Goal: Check status: Check status

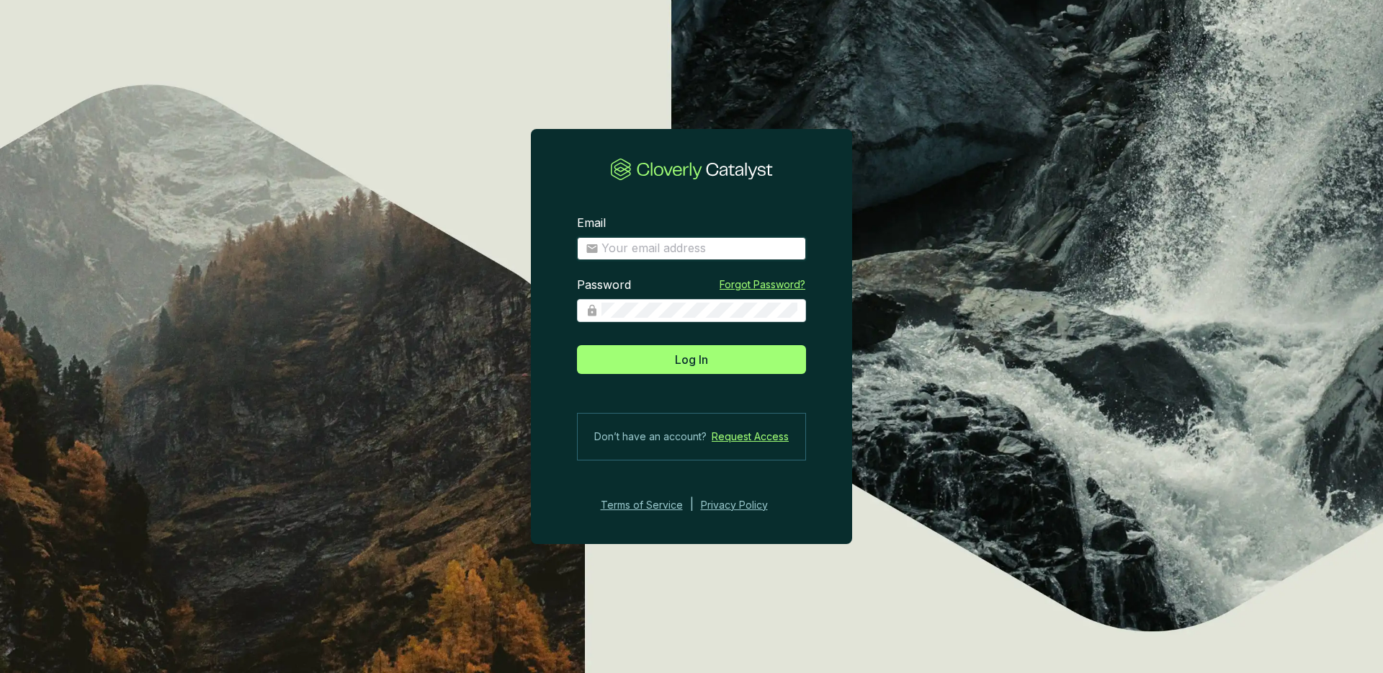
type input "[EMAIL_ADDRESS][DOMAIN_NAME]"
click at [688, 375] on section "Email [EMAIL_ADDRESS][DOMAIN_NAME] Password Forgot Password? Log In Don’t have …" at bounding box center [691, 363] width 321 height 343
click at [685, 357] on span "Log In" at bounding box center [691, 359] width 33 height 17
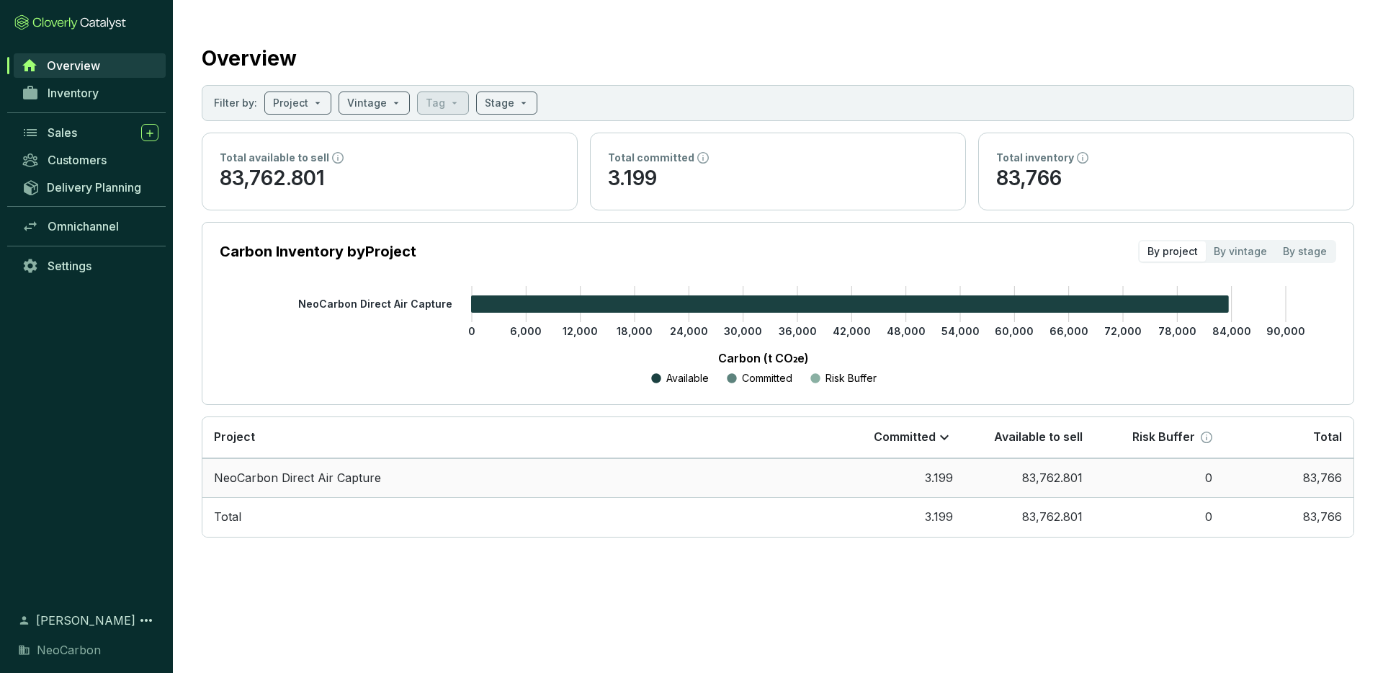
click at [346, 474] on td "NeoCarbon Direct Air Capture" at bounding box center [518, 478] width 632 height 40
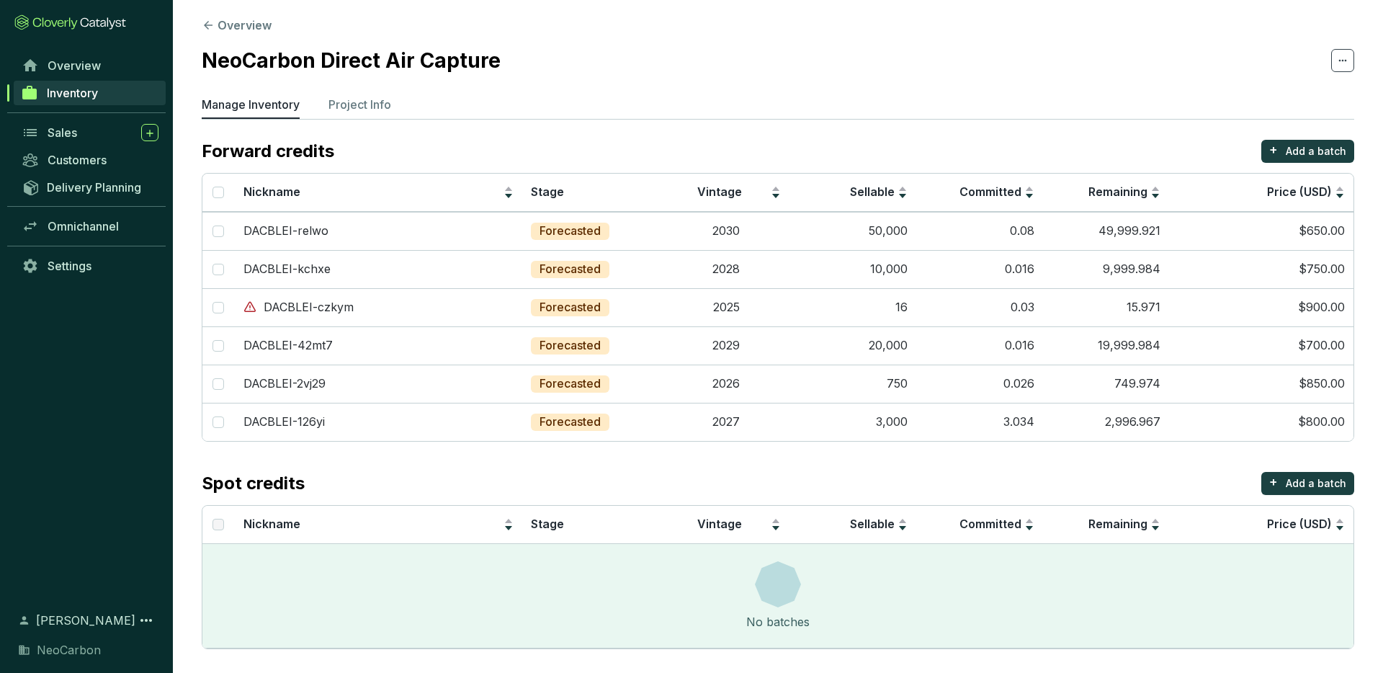
scroll to position [9, 0]
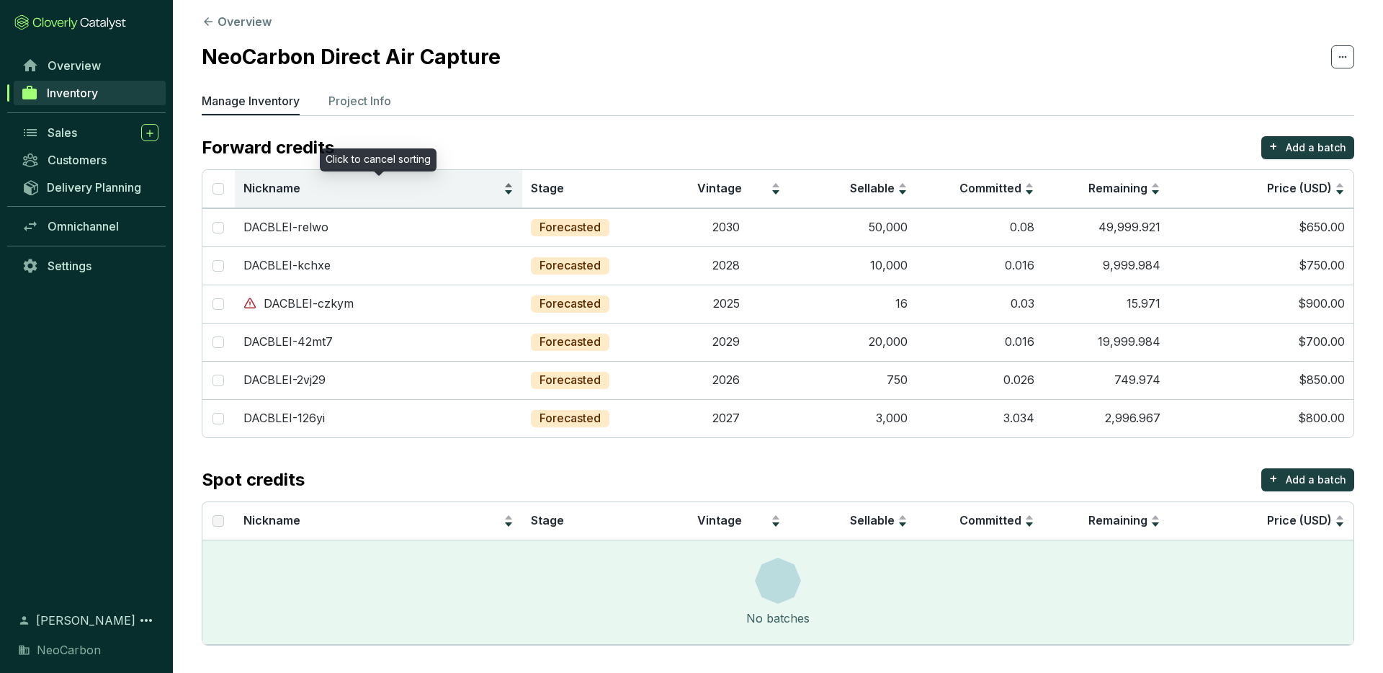
click at [508, 188] on div "Nickname" at bounding box center [378, 188] width 271 height 17
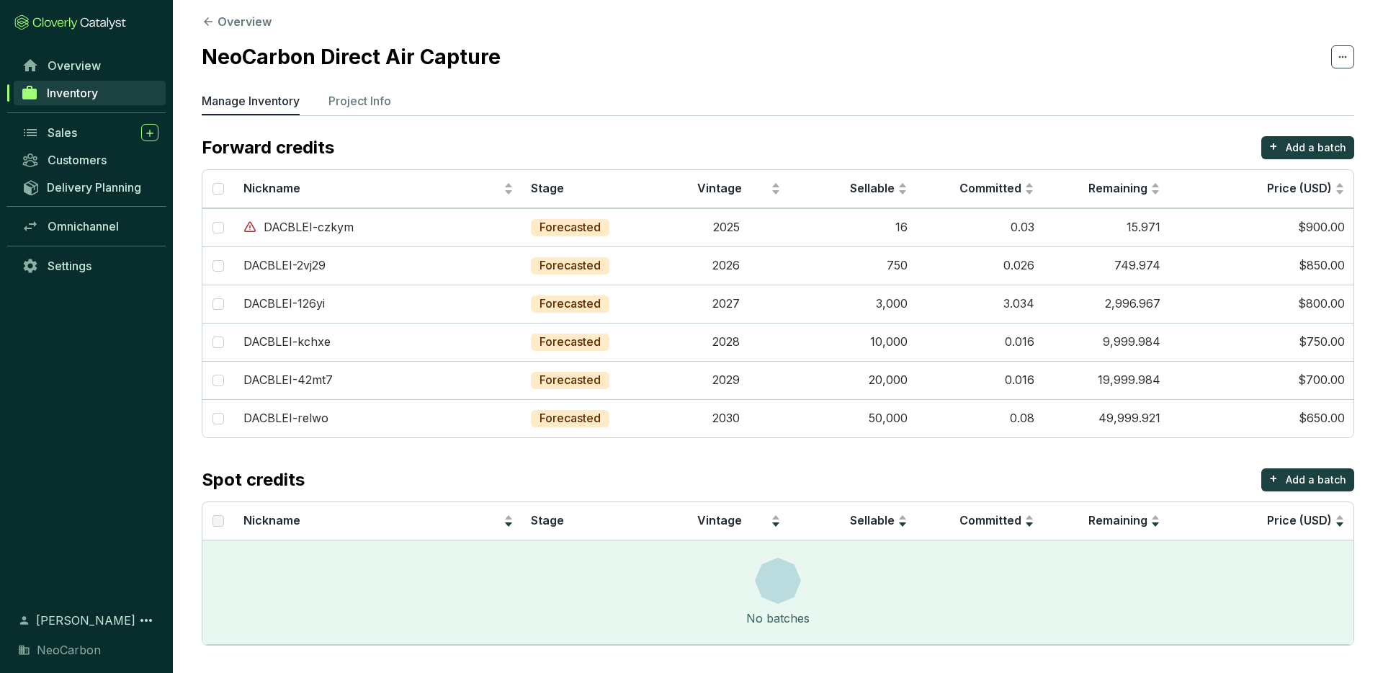
scroll to position [10, 0]
click at [300, 226] on p "DACBLEI-czkym" at bounding box center [309, 226] width 90 height 16
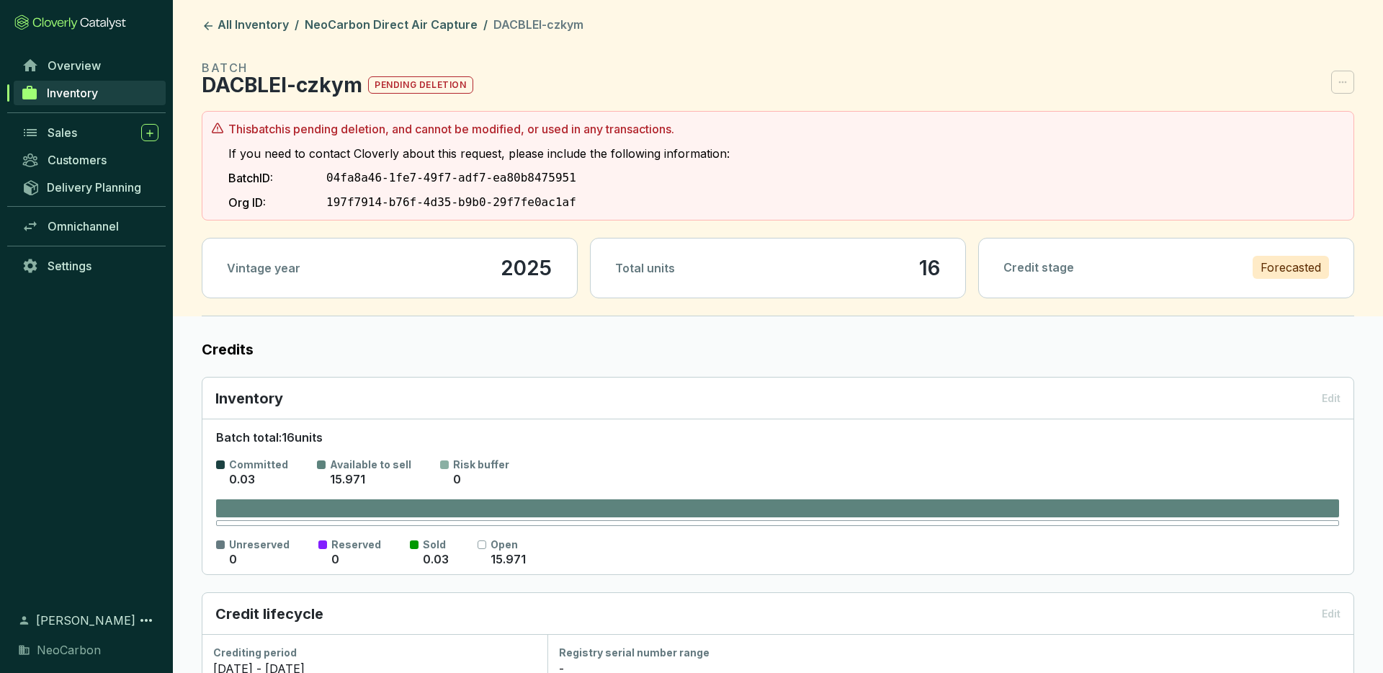
drag, startPoint x: 292, startPoint y: 125, endPoint x: 727, endPoint y: 125, distance: 434.9
click at [727, 125] on section "This batch is pending deletion, and cannot be modified, or used in any transact…" at bounding box center [777, 165] width 1133 height 91
click at [647, 122] on p "This batch is pending deletion, and cannot be modified, or used in any transact…" at bounding box center [478, 128] width 501 height 17
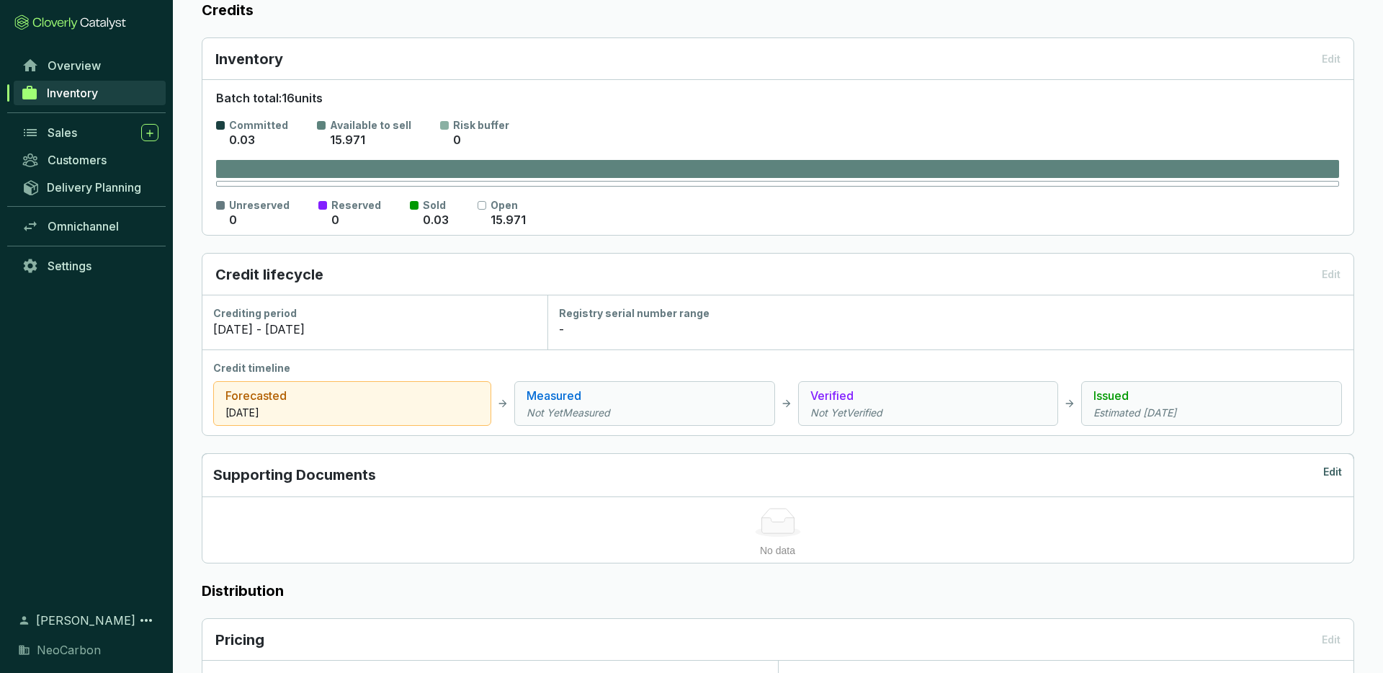
scroll to position [349, 0]
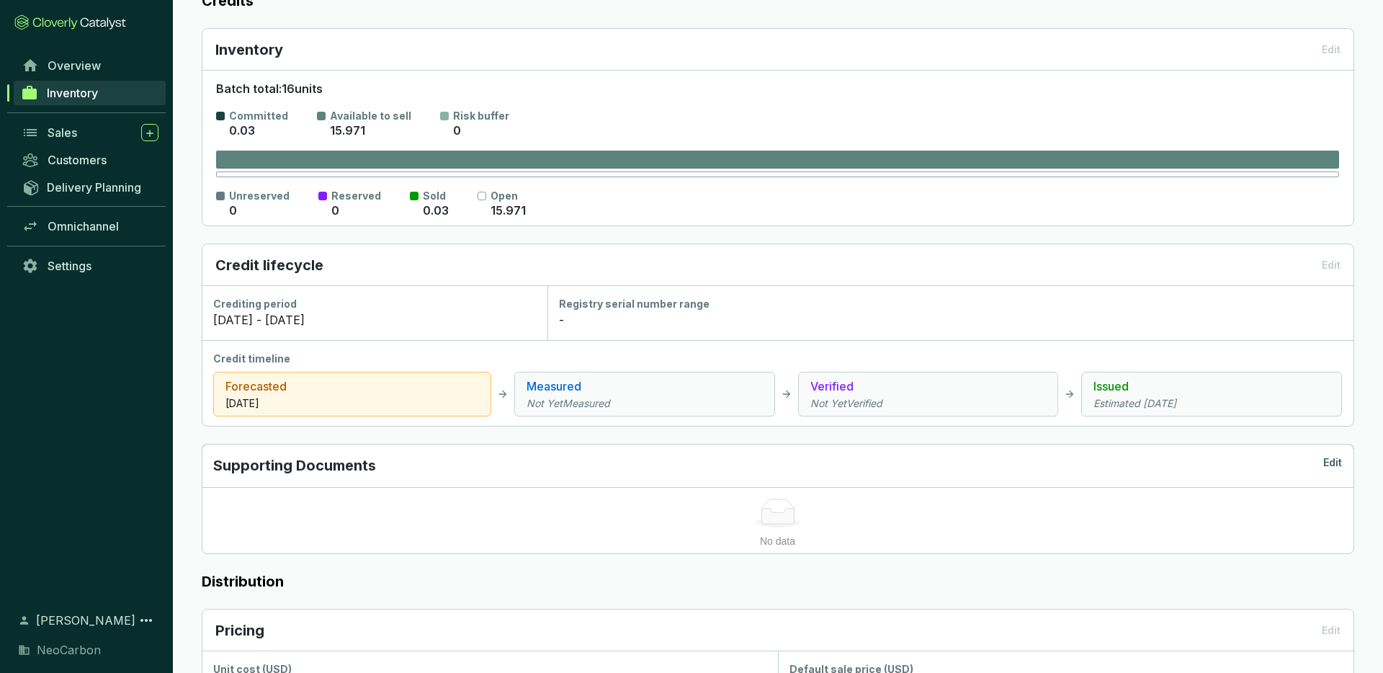
click at [336, 387] on p "Forecasted" at bounding box center [351, 385] width 253 height 17
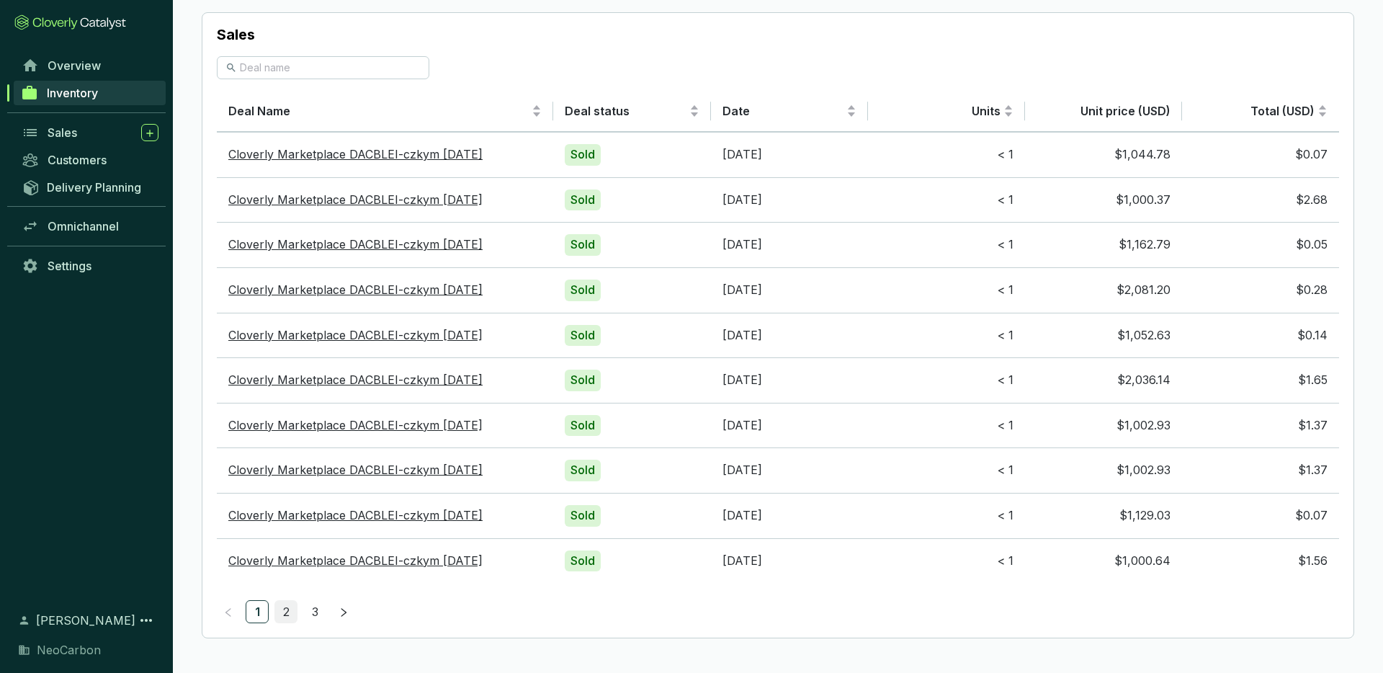
click at [288, 604] on link "2" at bounding box center [286, 612] width 22 height 22
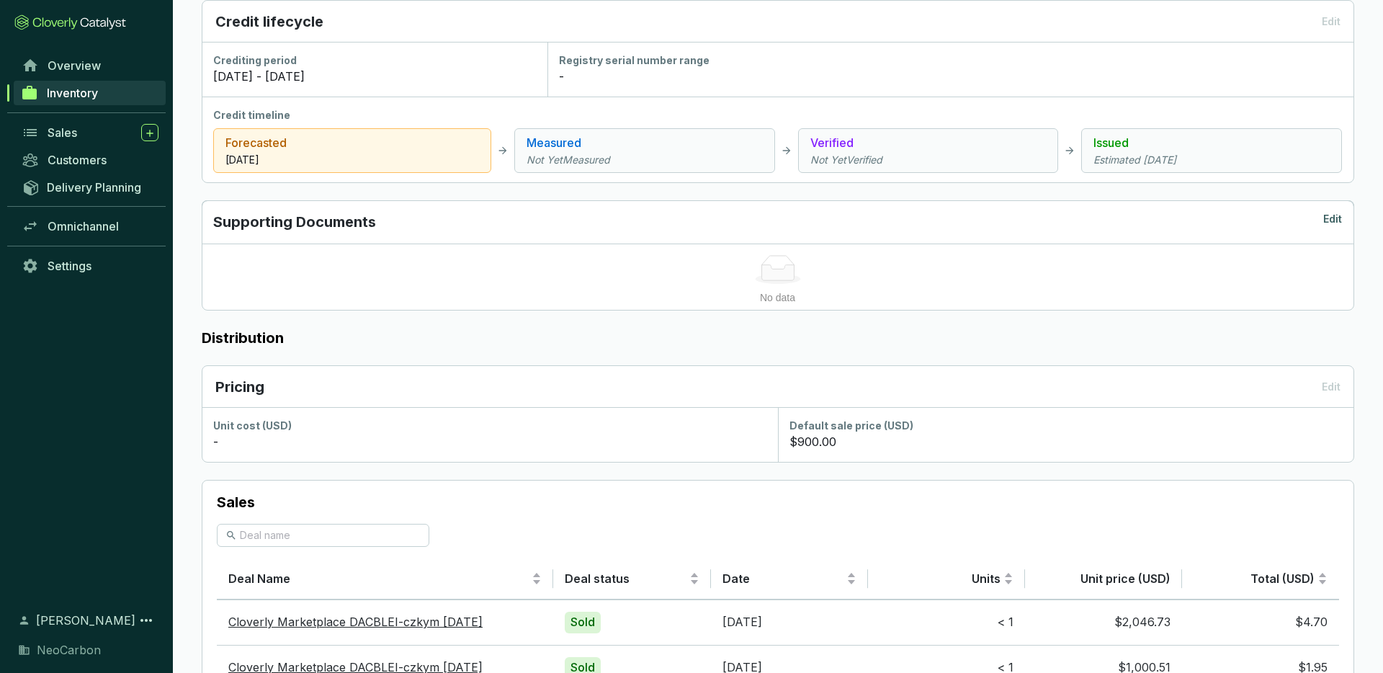
scroll to position [1059, 0]
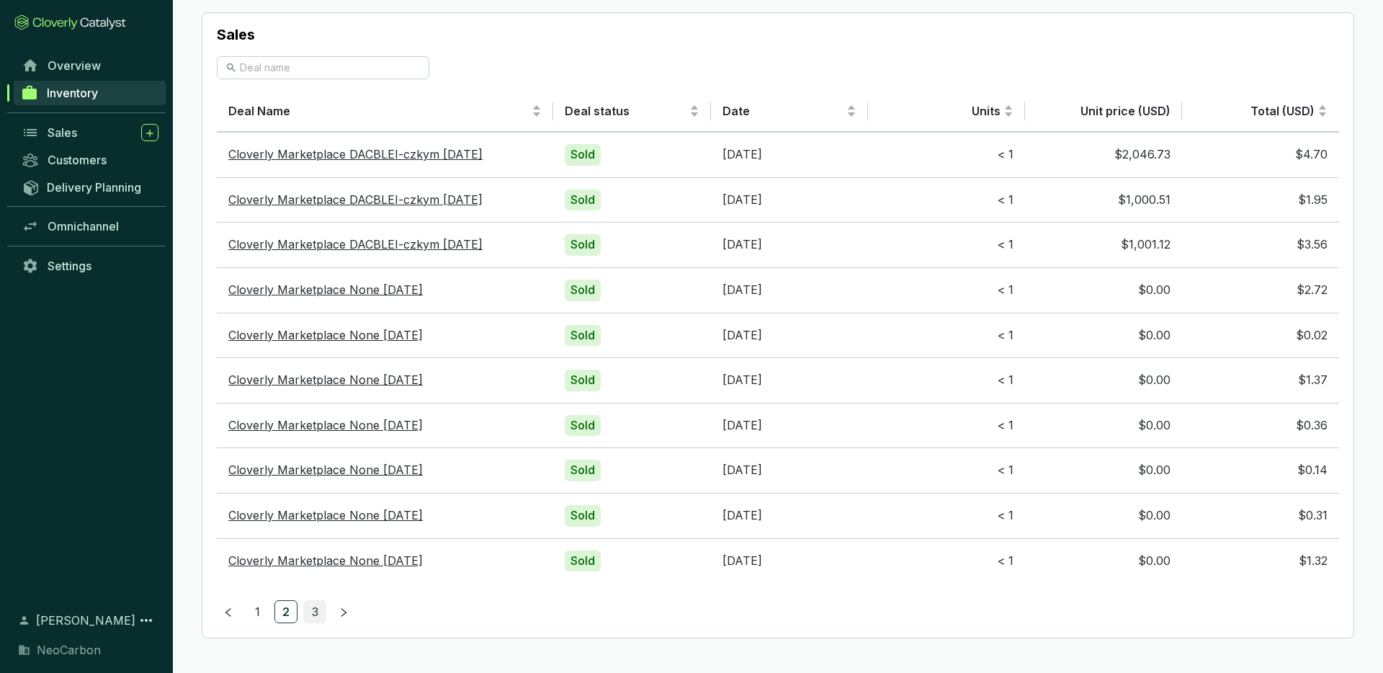
click at [311, 611] on link "3" at bounding box center [315, 612] width 22 height 22
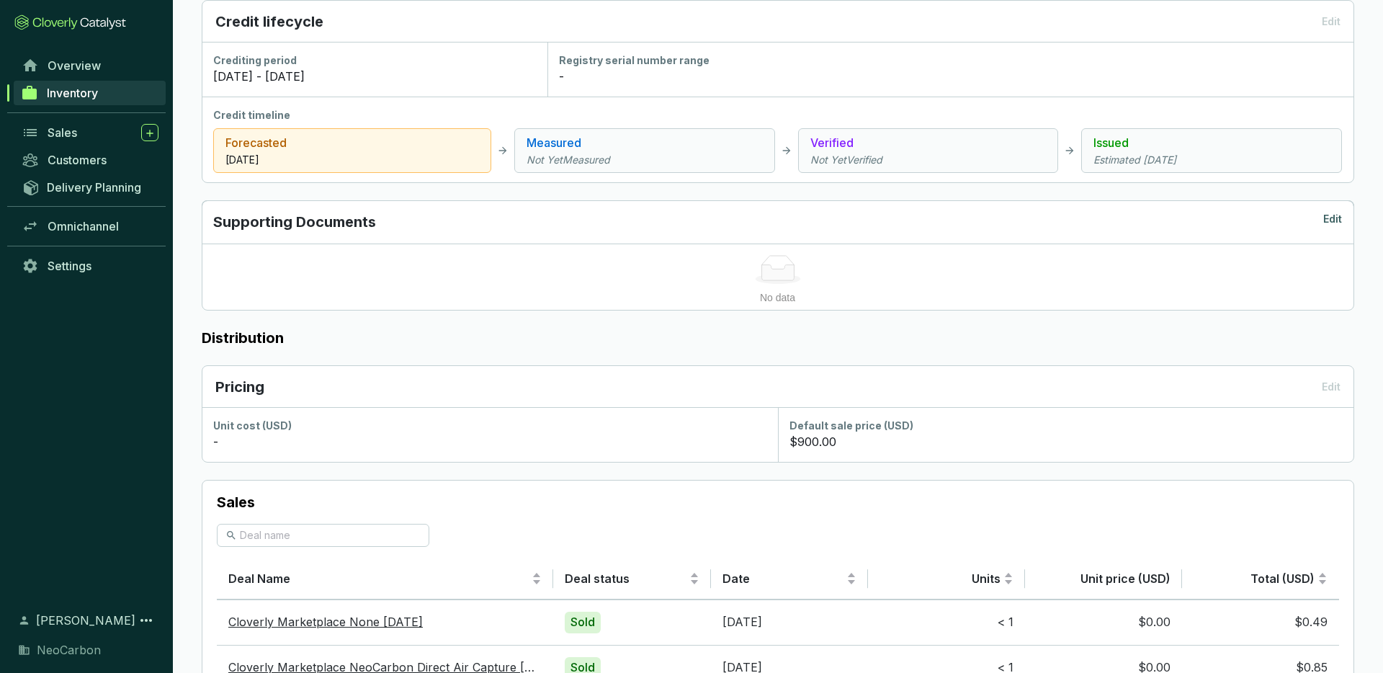
scroll to position [879, 0]
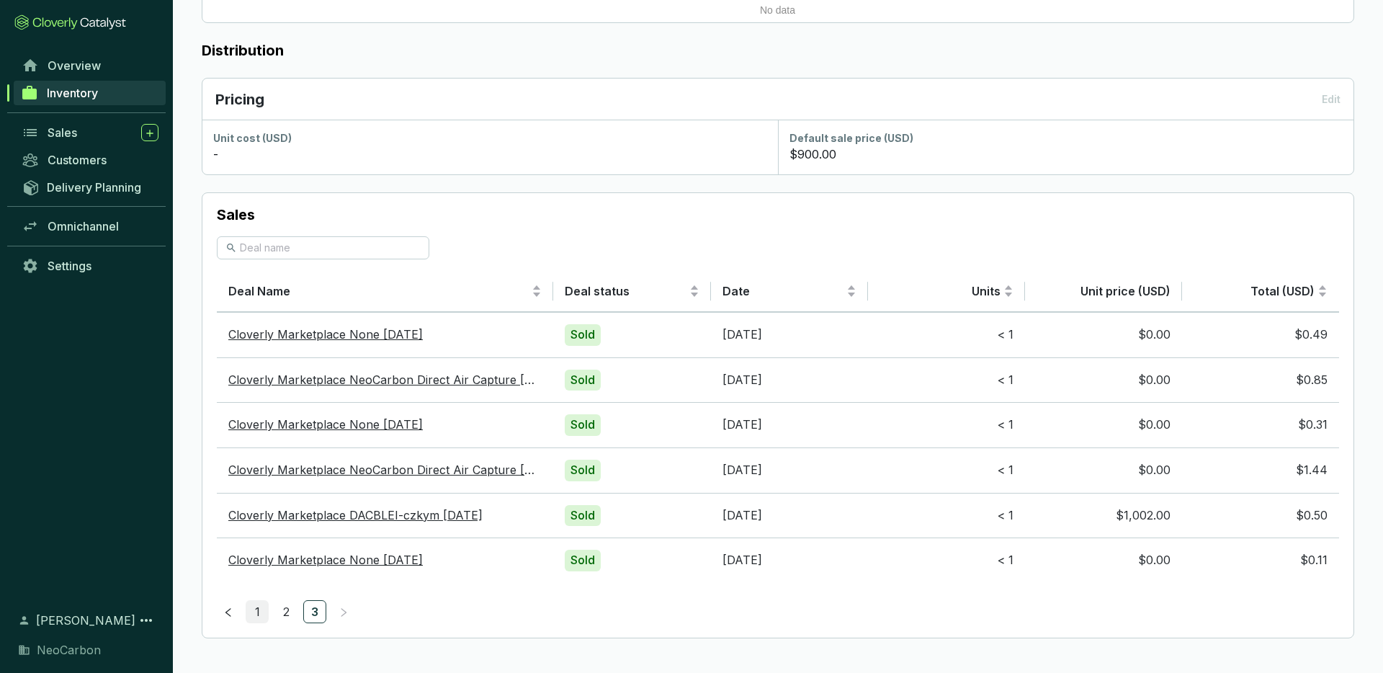
click at [259, 608] on link "1" at bounding box center [257, 612] width 22 height 22
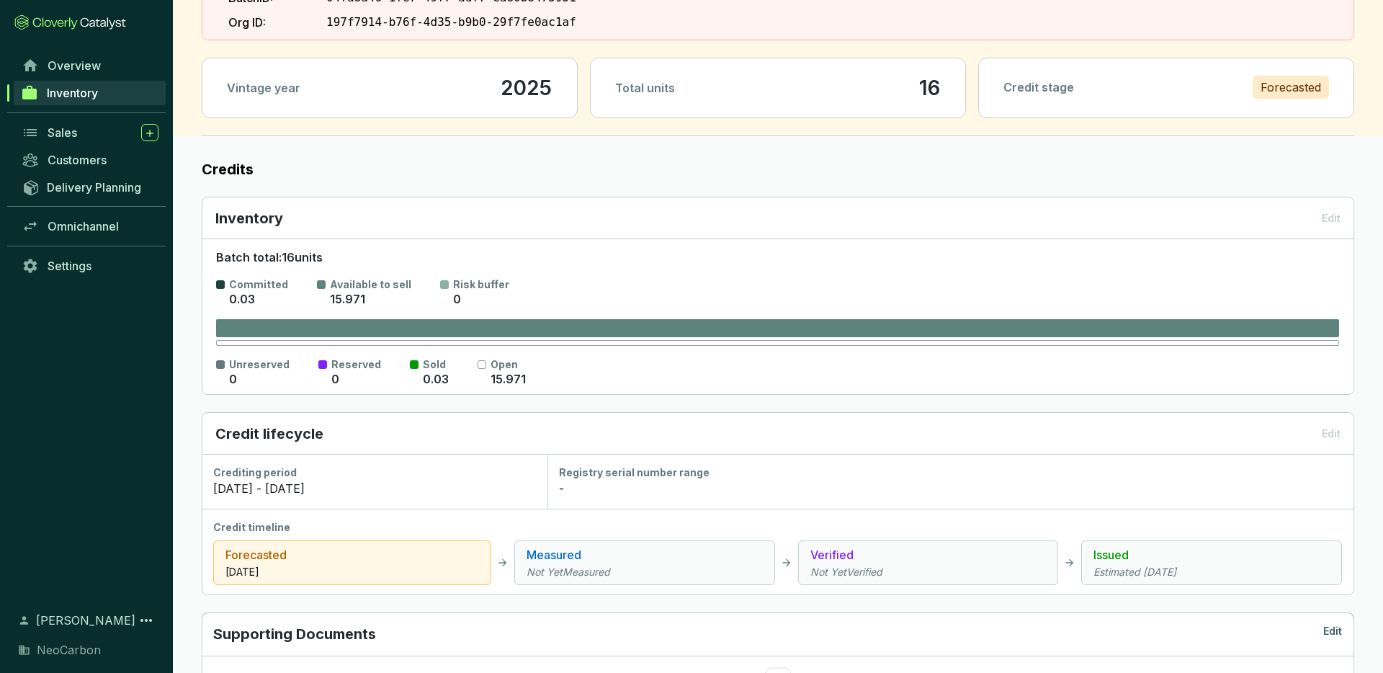
scroll to position [0, 0]
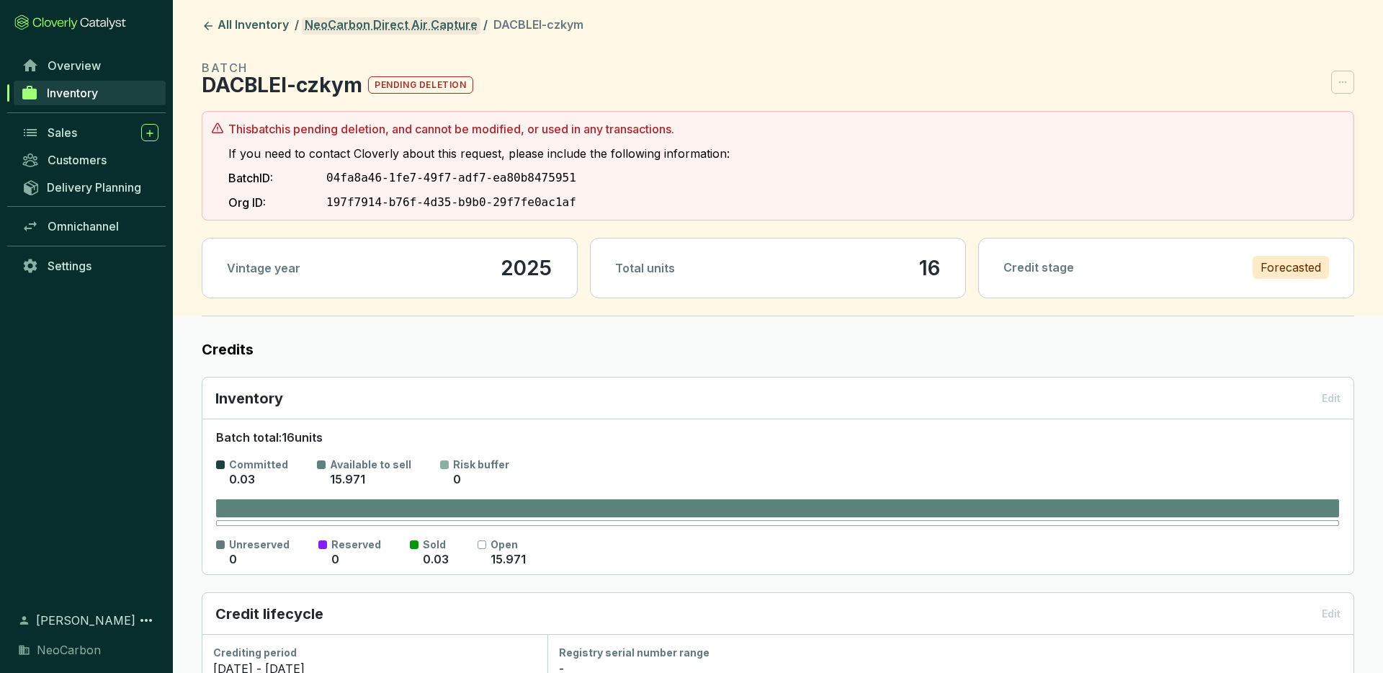
click at [333, 19] on link "NeoCarbon Direct Air Capture" at bounding box center [391, 25] width 179 height 17
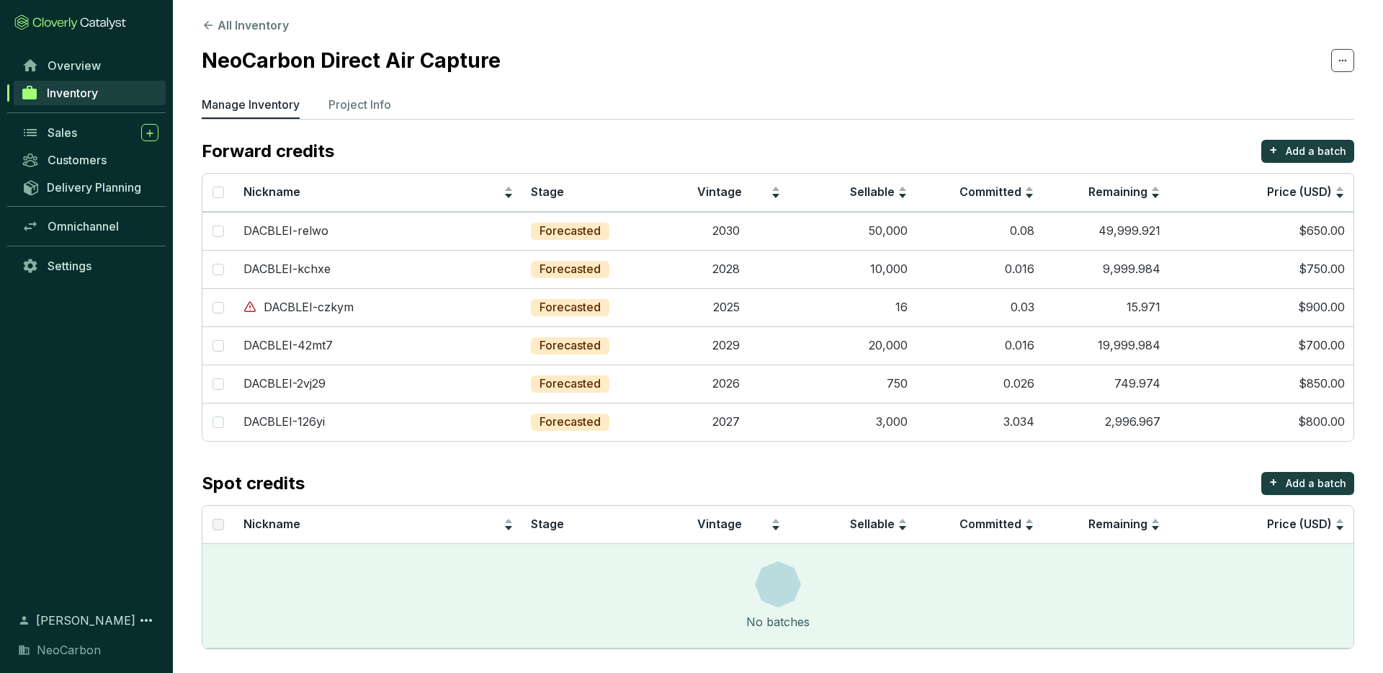
scroll to position [10, 0]
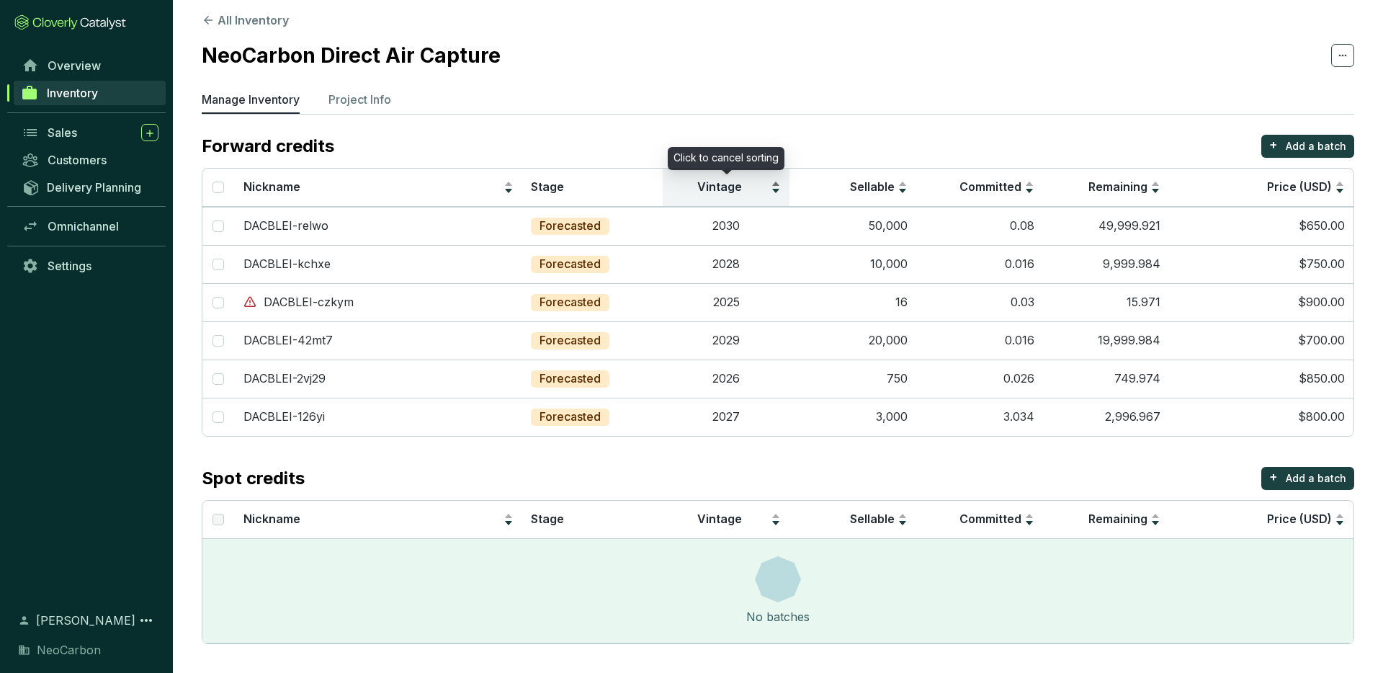
click at [777, 190] on div "Vintage" at bounding box center [725, 187] width 109 height 17
